Goal: Navigation & Orientation: Understand site structure

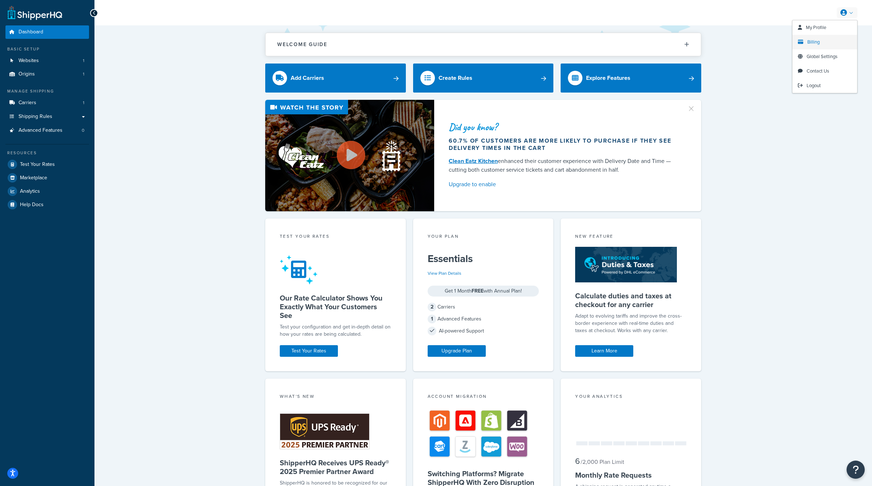
click at [823, 40] on link "Billing" at bounding box center [824, 42] width 65 height 15
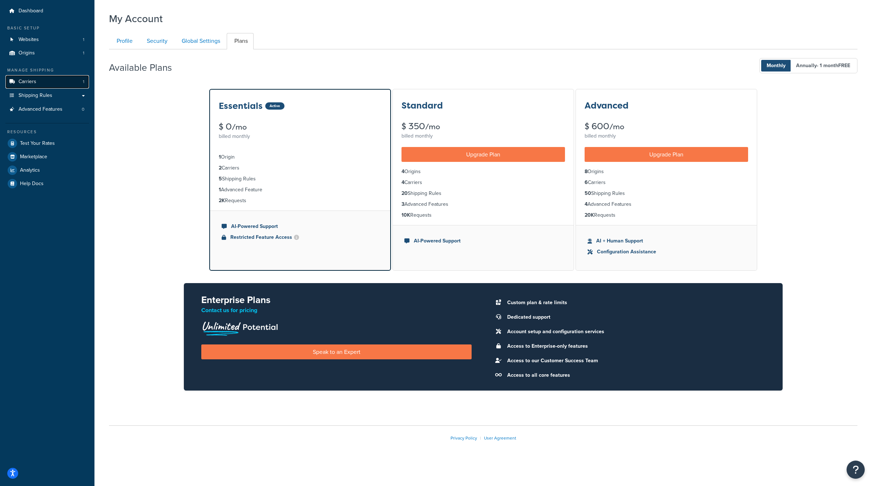
click at [61, 86] on link "Carriers 1" at bounding box center [47, 81] width 84 height 13
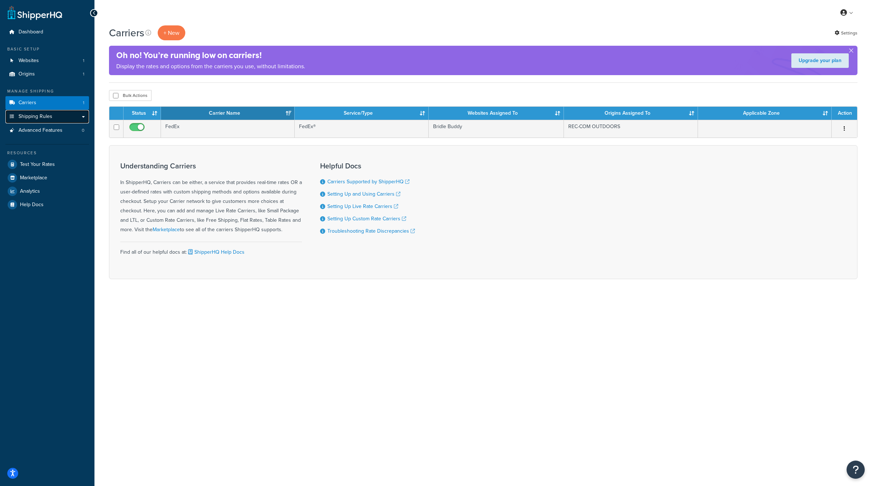
click at [53, 116] on link "Shipping Rules" at bounding box center [47, 116] width 84 height 13
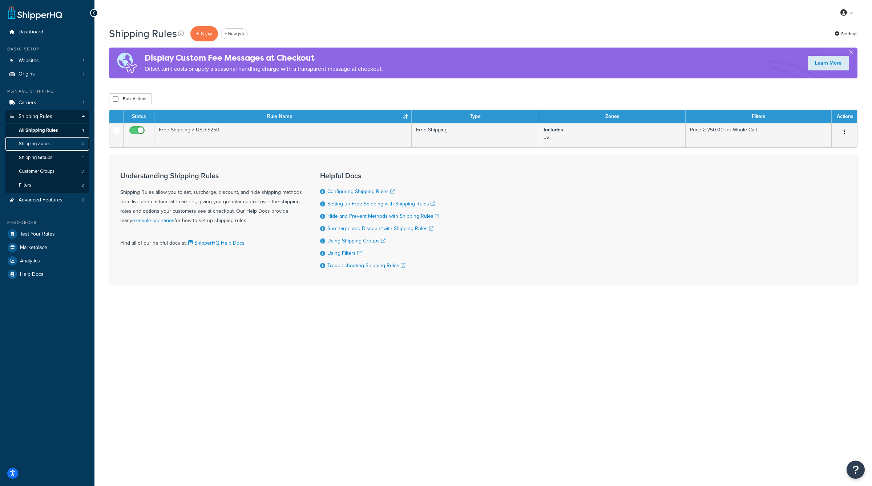
click at [60, 138] on link "Shipping Zones 4" at bounding box center [47, 143] width 84 height 13
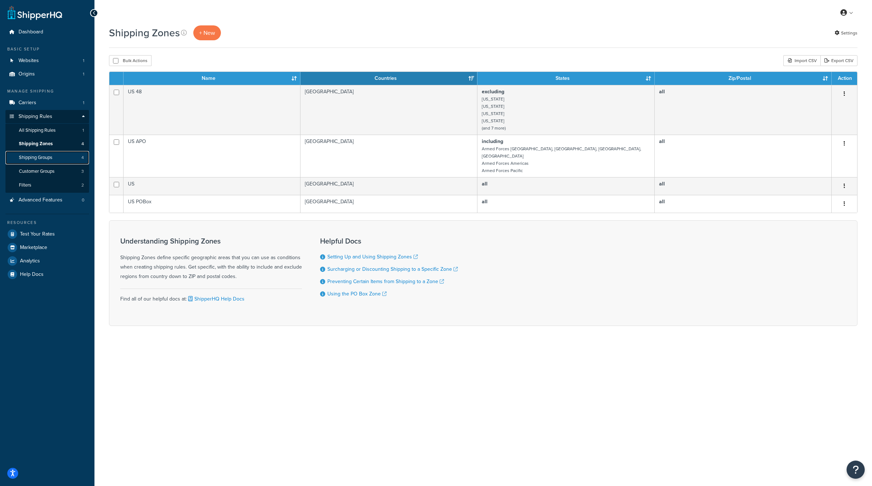
click at [64, 154] on link "Shipping Groups 4" at bounding box center [47, 157] width 84 height 13
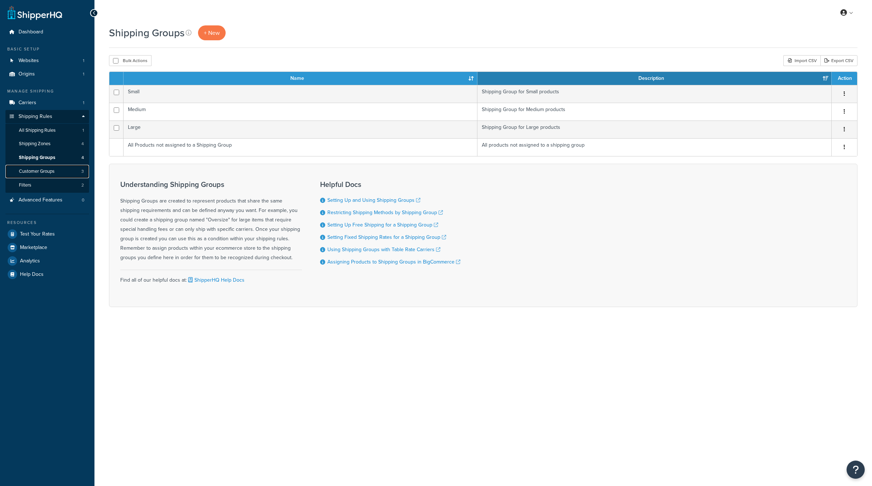
click at [69, 167] on link "Customer Groups 3" at bounding box center [47, 171] width 84 height 13
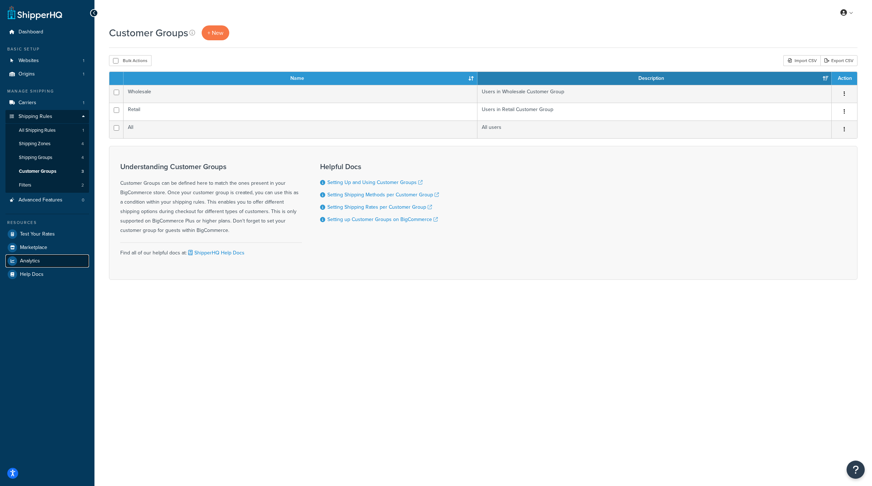
click at [55, 263] on link "Analytics" at bounding box center [47, 261] width 84 height 13
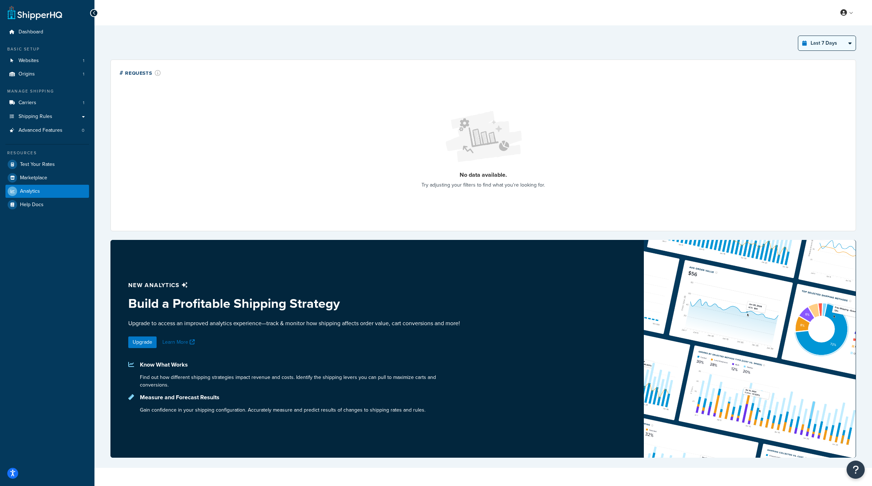
click at [843, 41] on select "Last 24 Hours Last 7 Days Last 30 Days Last 3 Months Last 6 Months Last 12 Mont…" at bounding box center [826, 43] width 57 height 15
select select "last_6_months"
click at [798, 36] on select "Last 24 Hours Last 7 Days Last 30 Days Last 3 Months Last 6 Months Last 12 Mont…" at bounding box center [826, 43] width 57 height 15
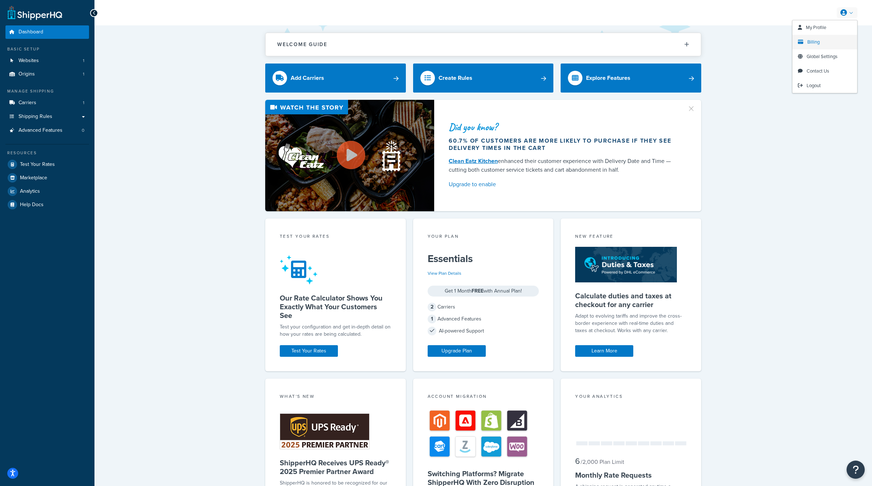
click at [813, 44] on span "Billing" at bounding box center [813, 42] width 12 height 7
click at [814, 86] on span "Logout" at bounding box center [813, 85] width 14 height 7
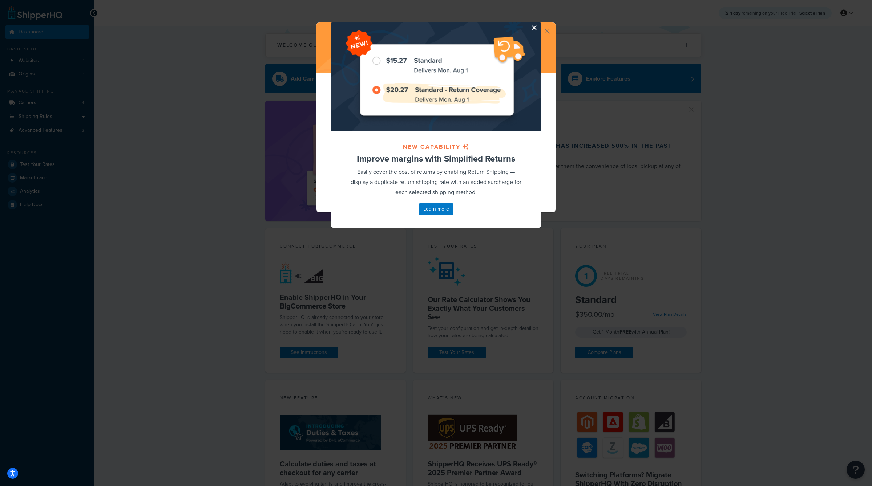
click at [539, 24] on button "button" at bounding box center [540, 23] width 2 height 2
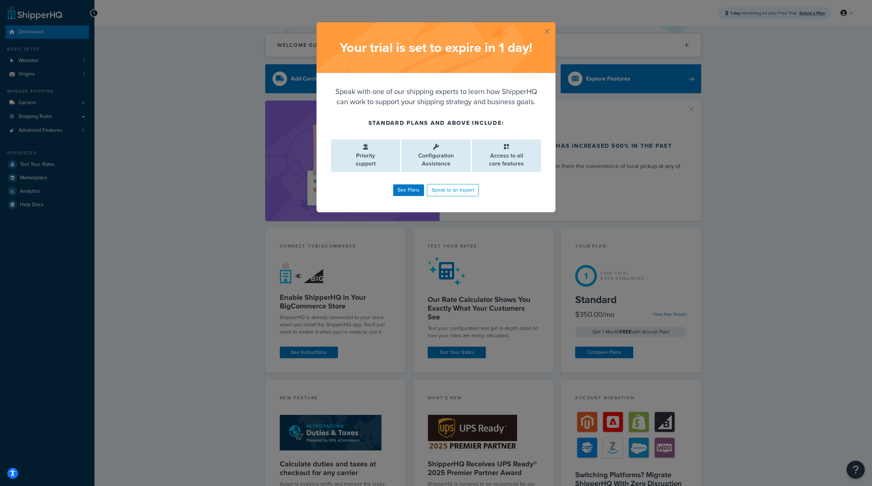
click at [554, 24] on button "button" at bounding box center [555, 23] width 2 height 2
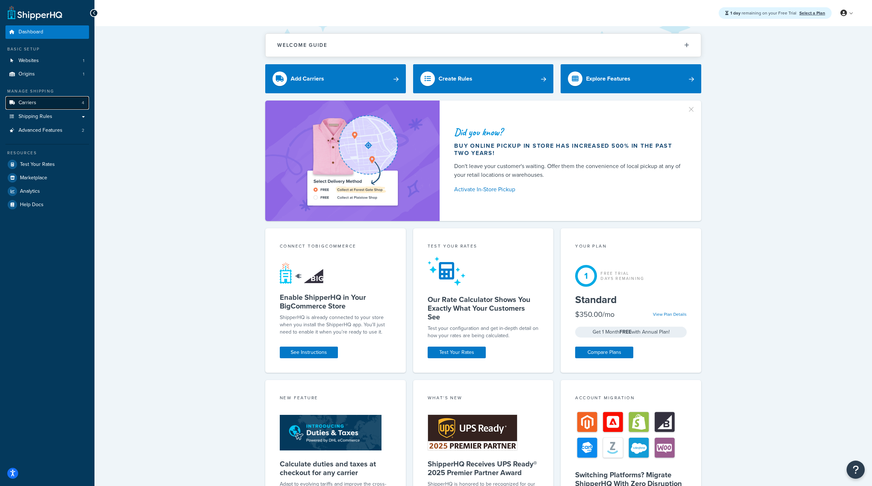
click at [57, 101] on link "Carriers 4" at bounding box center [47, 102] width 84 height 13
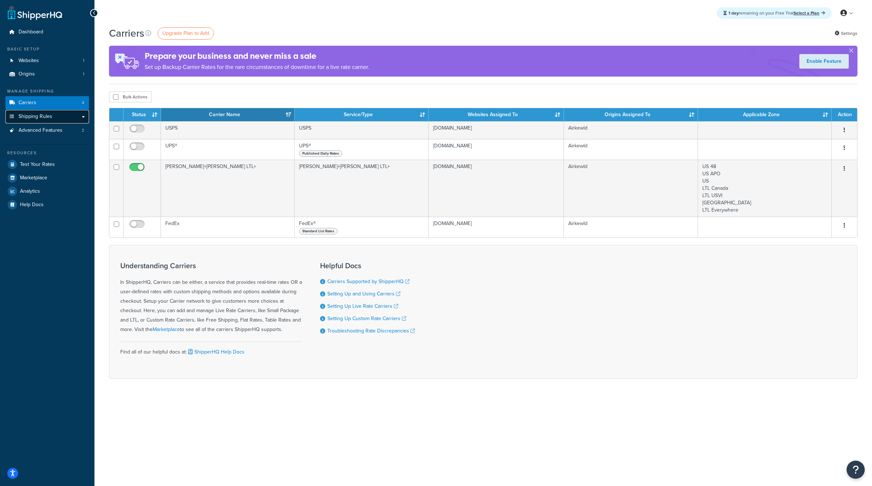
click at [65, 116] on link "Shipping Rules" at bounding box center [47, 116] width 84 height 13
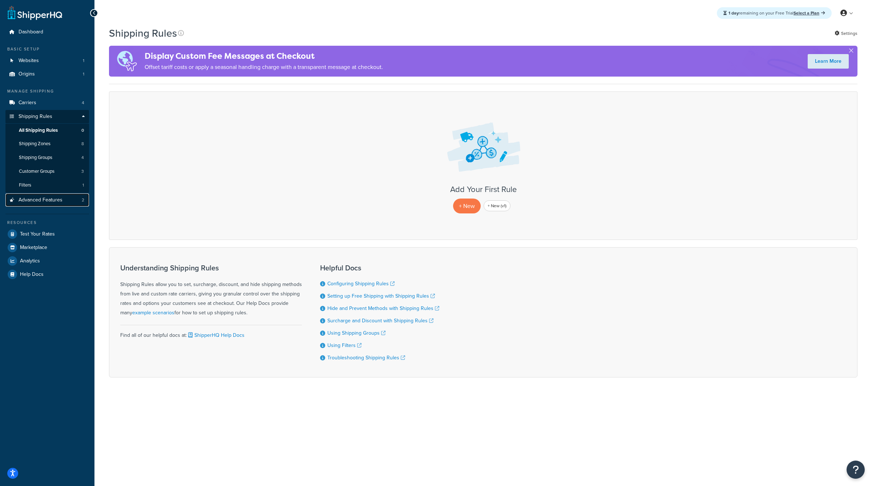
click at [65, 203] on link "Advanced Features 2" at bounding box center [47, 200] width 84 height 13
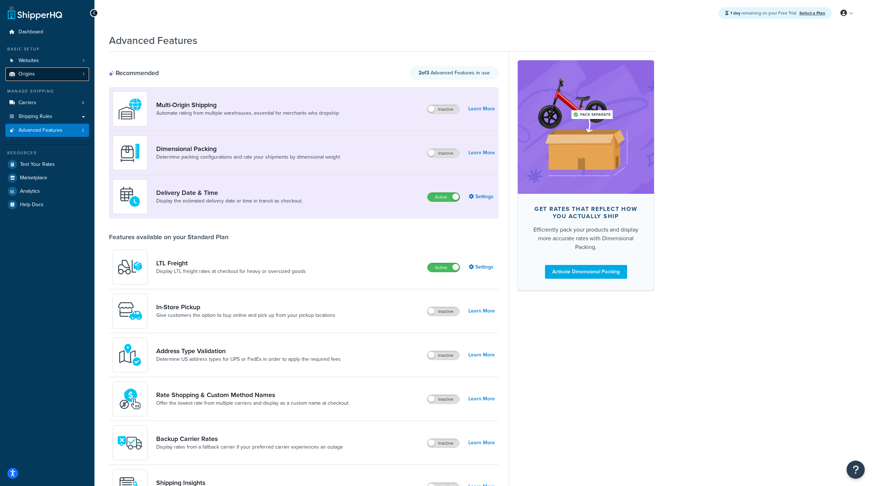
click at [57, 71] on link "Origins 1" at bounding box center [47, 74] width 84 height 13
